Goal: Task Accomplishment & Management: Manage account settings

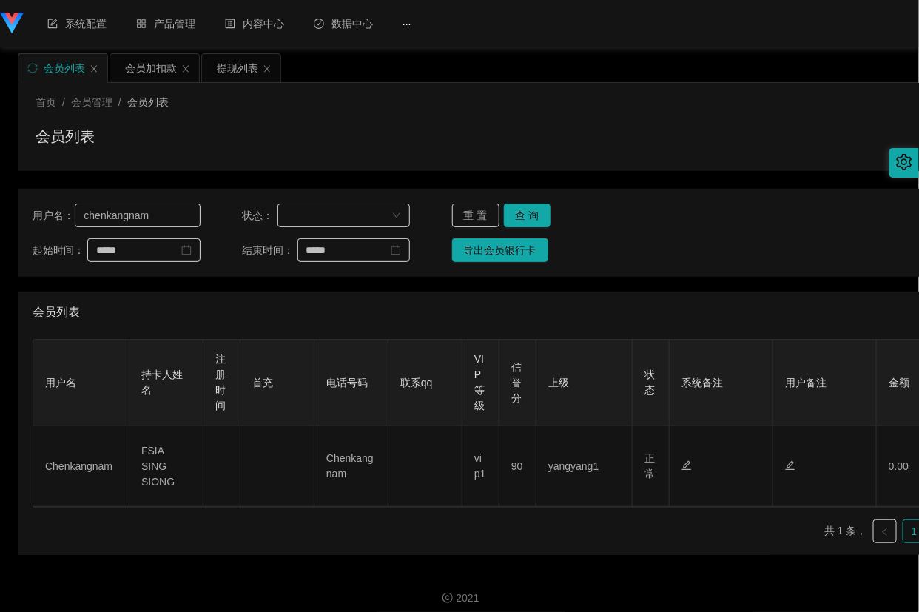
click at [161, 211] on input "chenkangnam" at bounding box center [137, 215] width 125 height 24
type input "88023031"
click at [541, 213] on button "查 询" at bounding box center [527, 215] width 47 height 24
click at [531, 213] on button "查 询" at bounding box center [527, 215] width 47 height 24
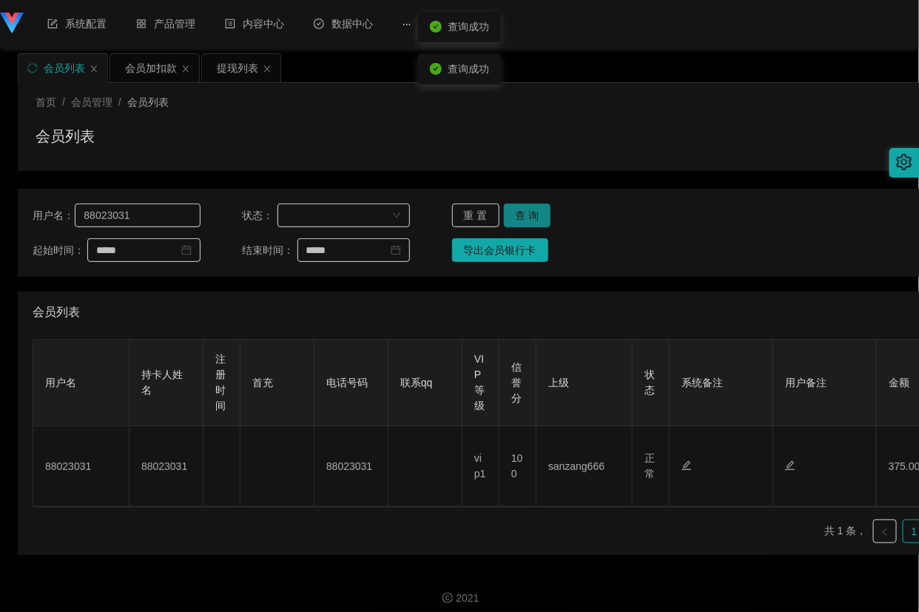
click at [531, 213] on button "查 询" at bounding box center [527, 215] width 47 height 24
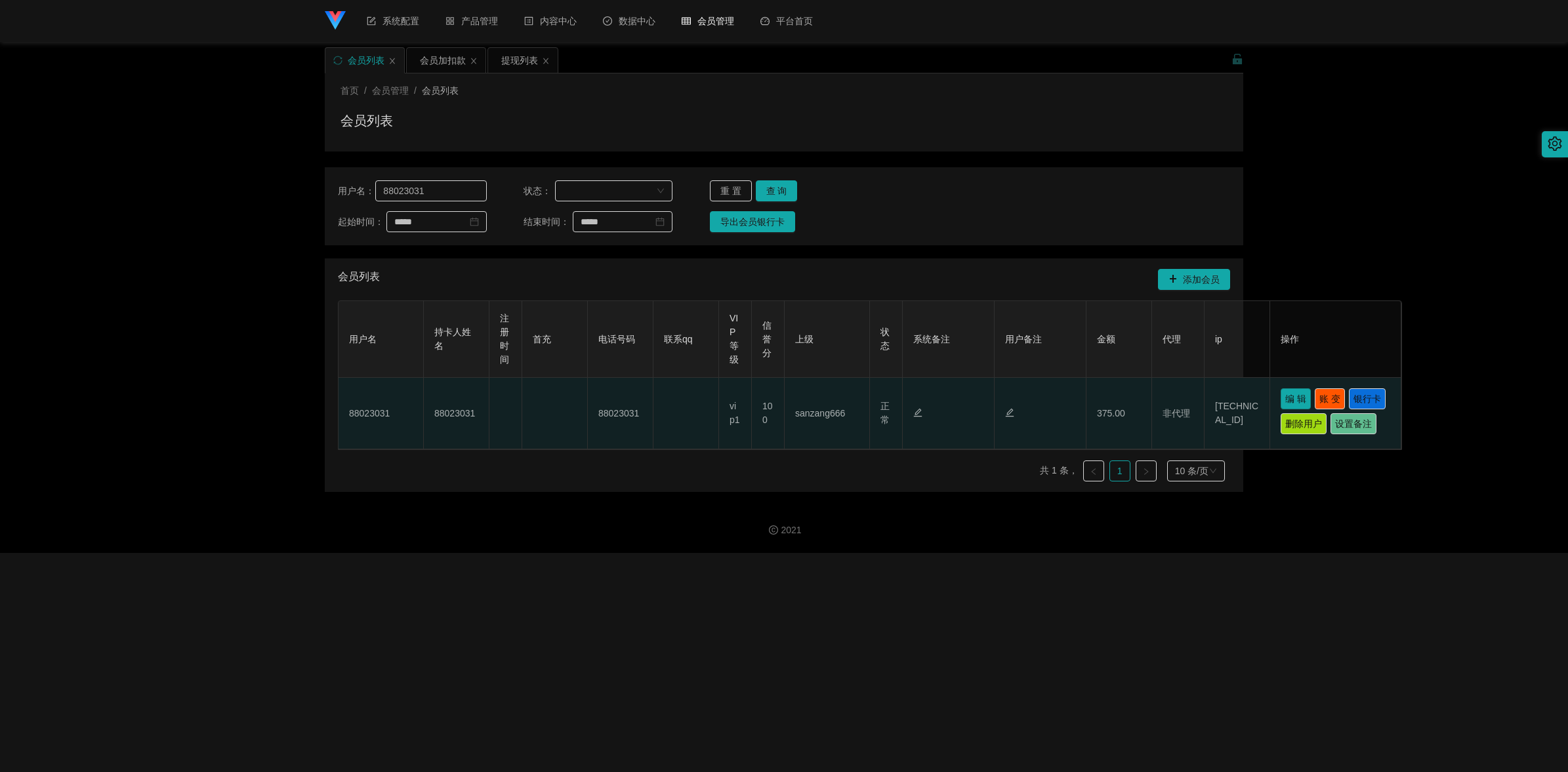
click at [814, 400] on button "编 辑" at bounding box center [1296, 399] width 30 height 21
type input "88023031"
type input "100"
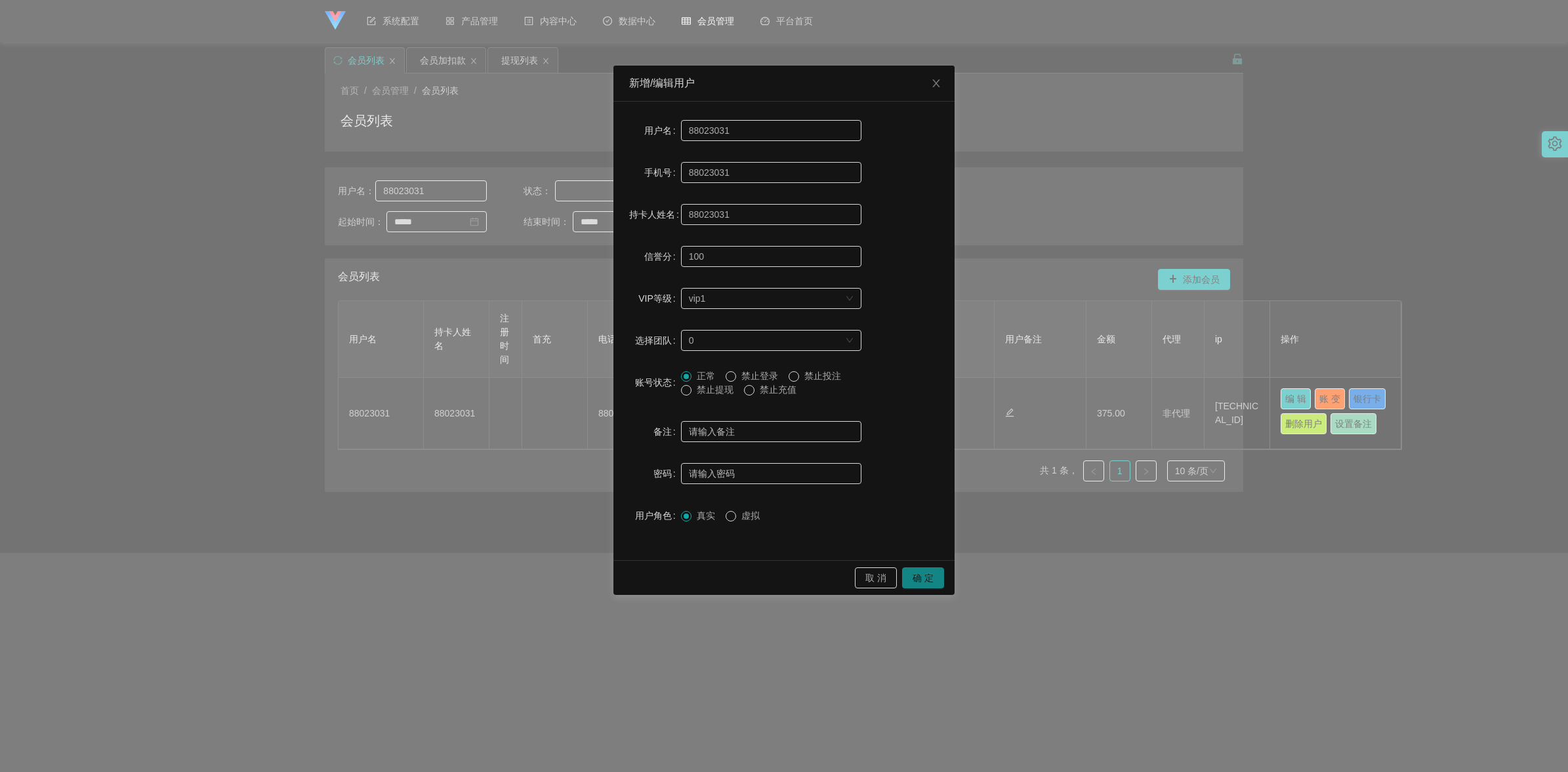
click at [814, 542] on button "确 定" at bounding box center [922, 578] width 42 height 21
